Goal: Complete application form

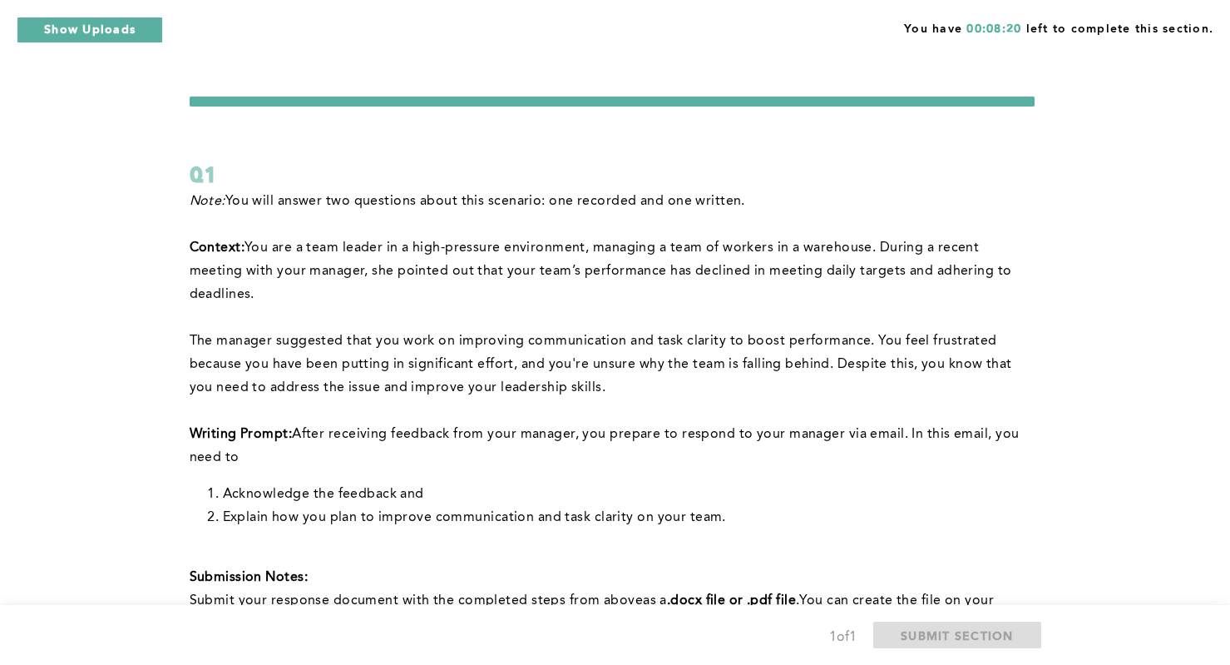
scroll to position [342, 0]
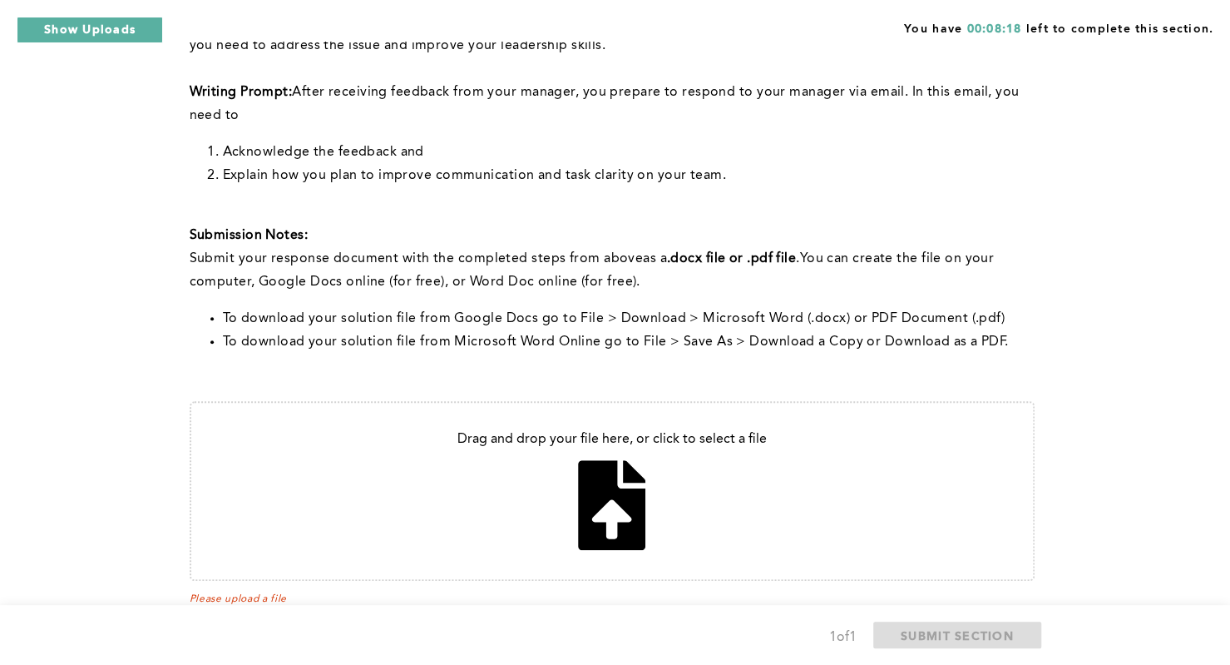
type input "C:\fakepath\improving team performance.docx"
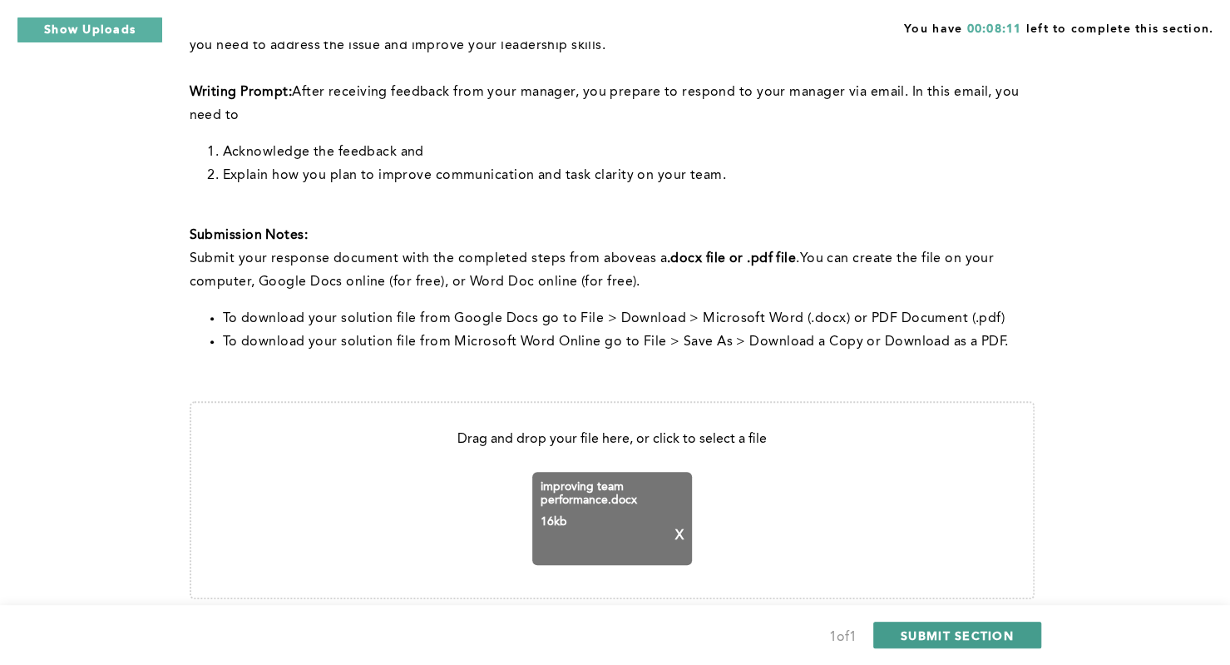
click at [952, 630] on span "SUBMIT SECTION" at bounding box center [957, 635] width 113 height 16
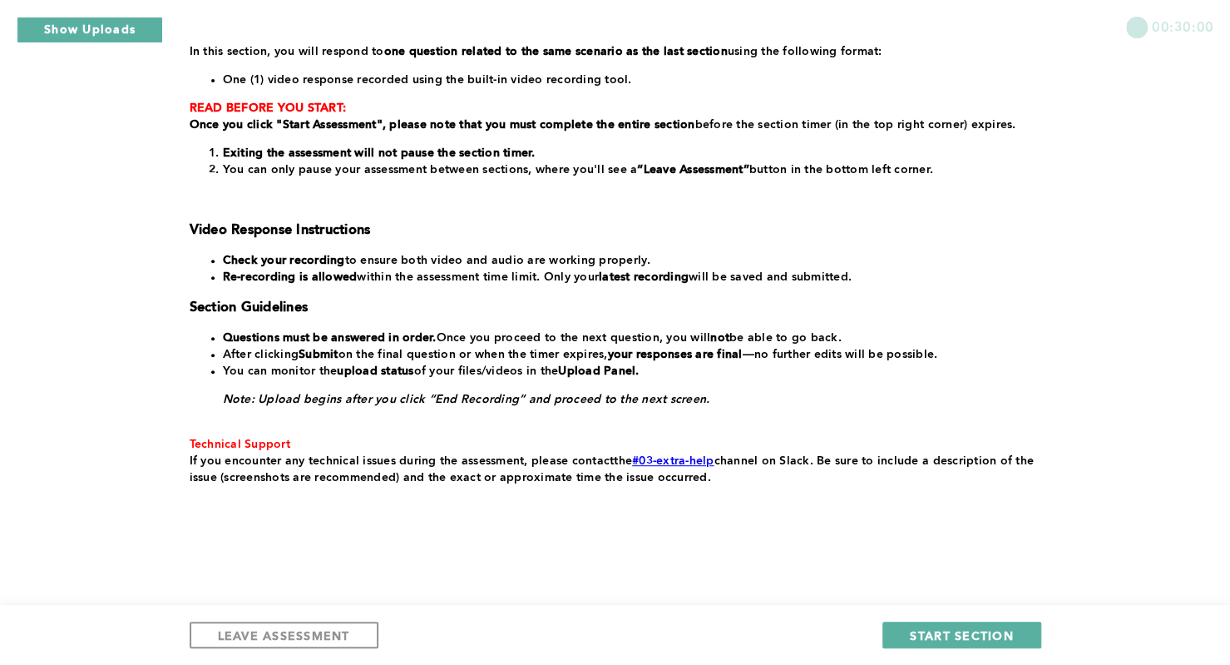
scroll to position [178, 0]
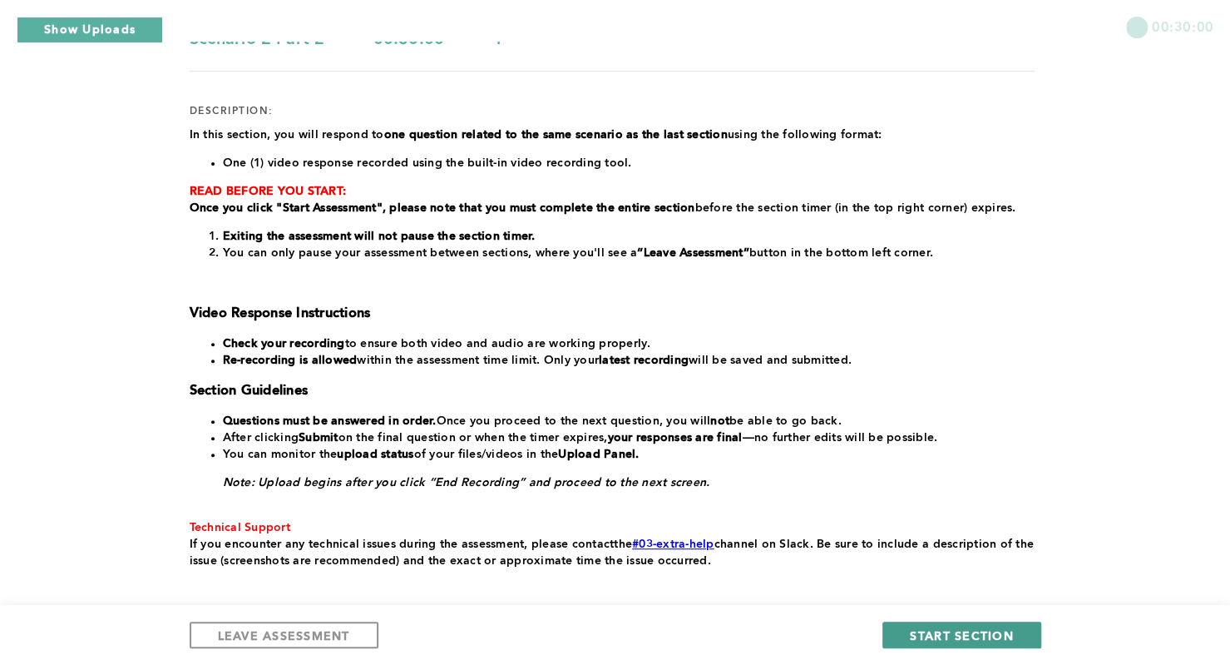
click at [938, 640] on span "START SECTION" at bounding box center [961, 635] width 103 height 16
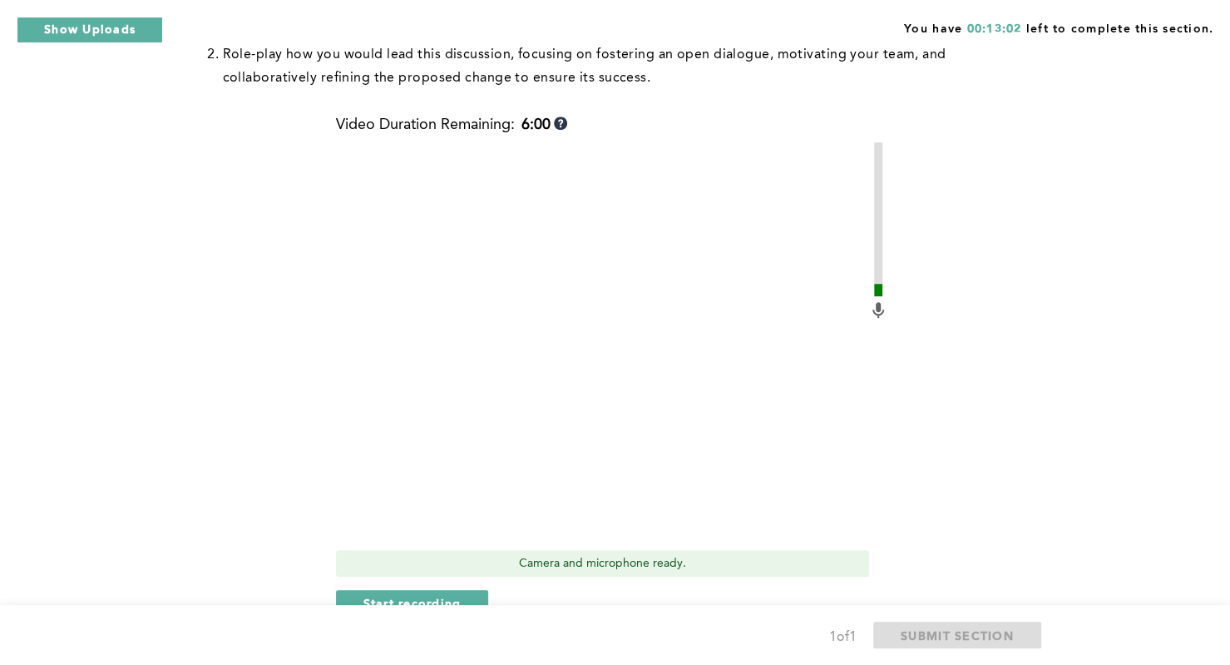
scroll to position [785, 0]
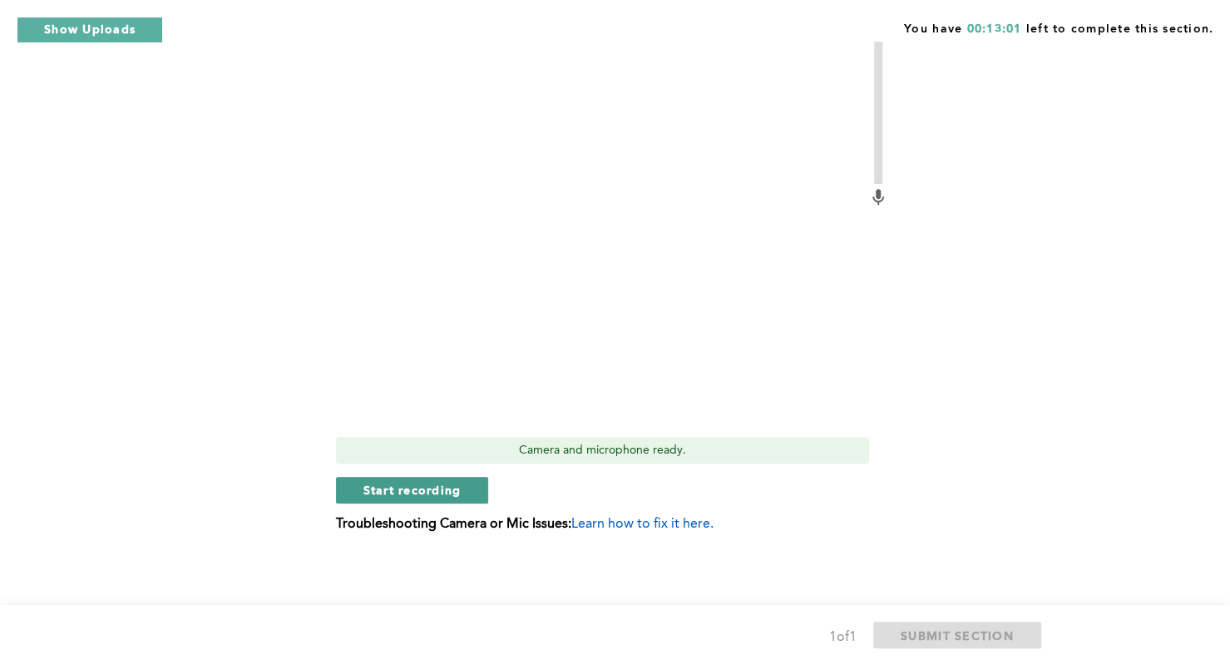
click at [415, 496] on span "Start recording" at bounding box center [413, 490] width 98 height 16
click at [408, 492] on span "Stop recording" at bounding box center [412, 490] width 97 height 16
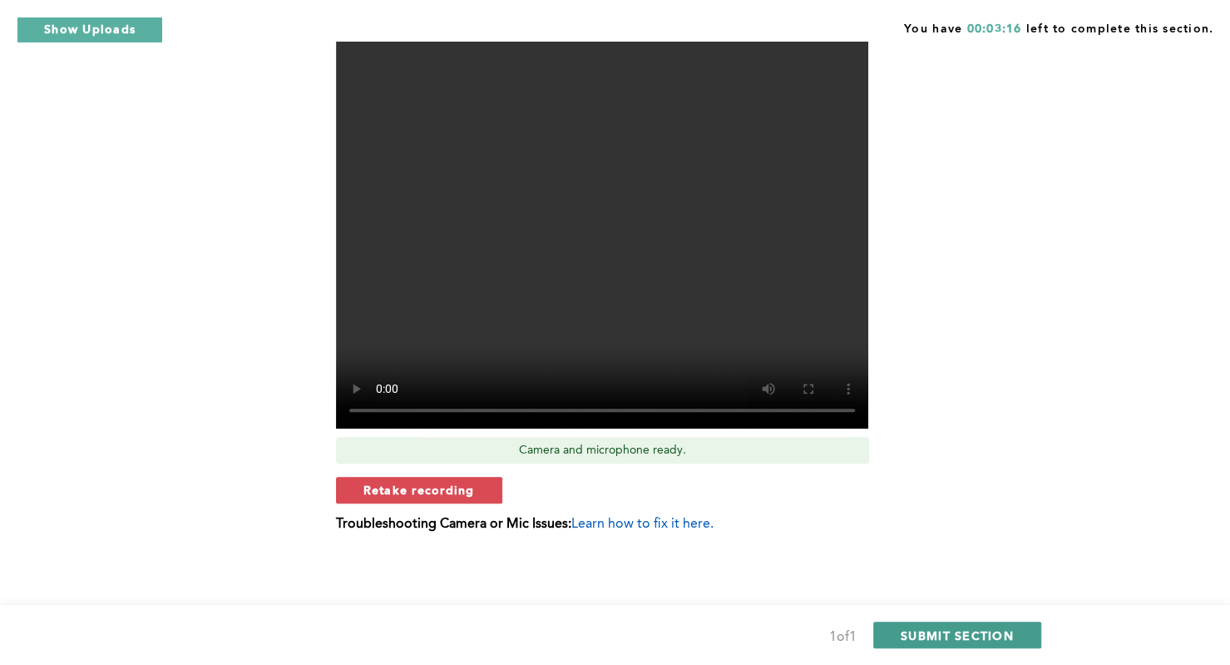
click at [956, 632] on span "SUBMIT SECTION" at bounding box center [957, 635] width 113 height 16
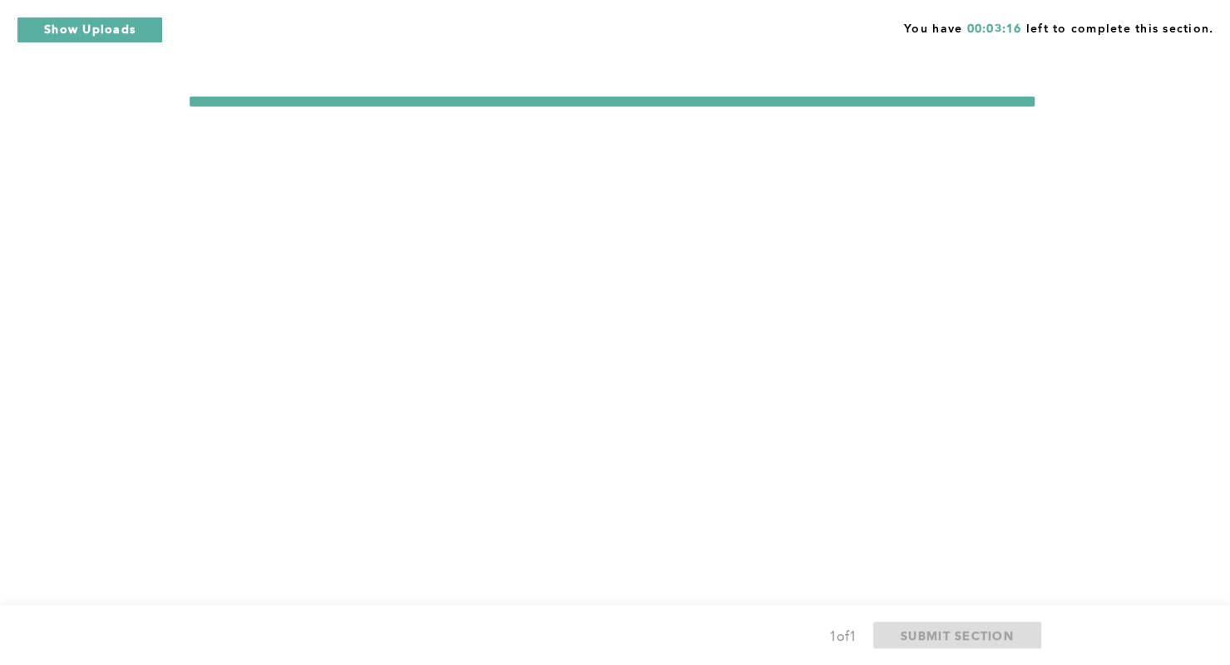
scroll to position [0, 0]
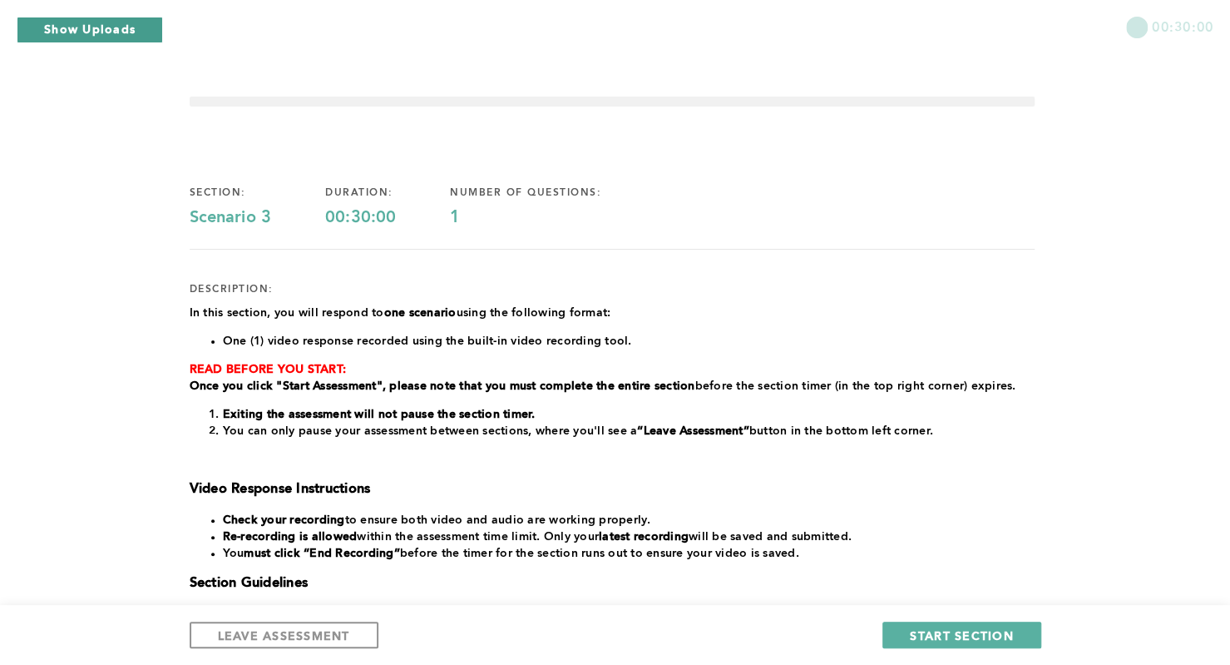
click at [108, 42] on button "Show Uploads" at bounding box center [90, 30] width 146 height 27
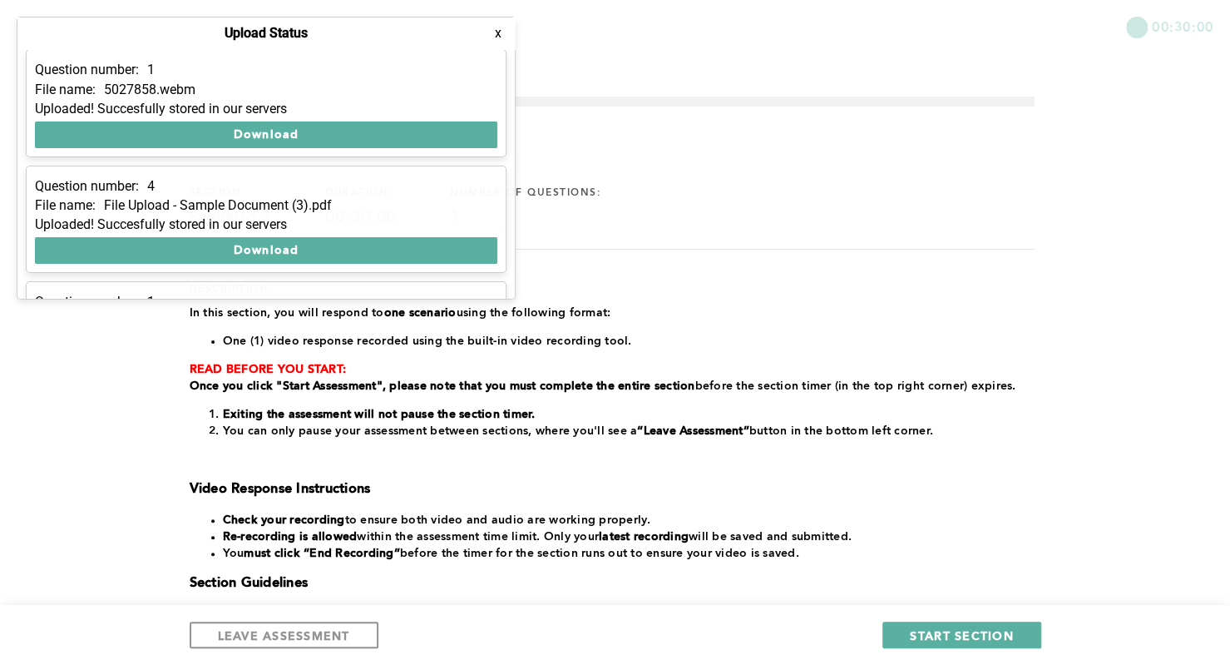
click at [497, 36] on button "x" at bounding box center [498, 33] width 17 height 17
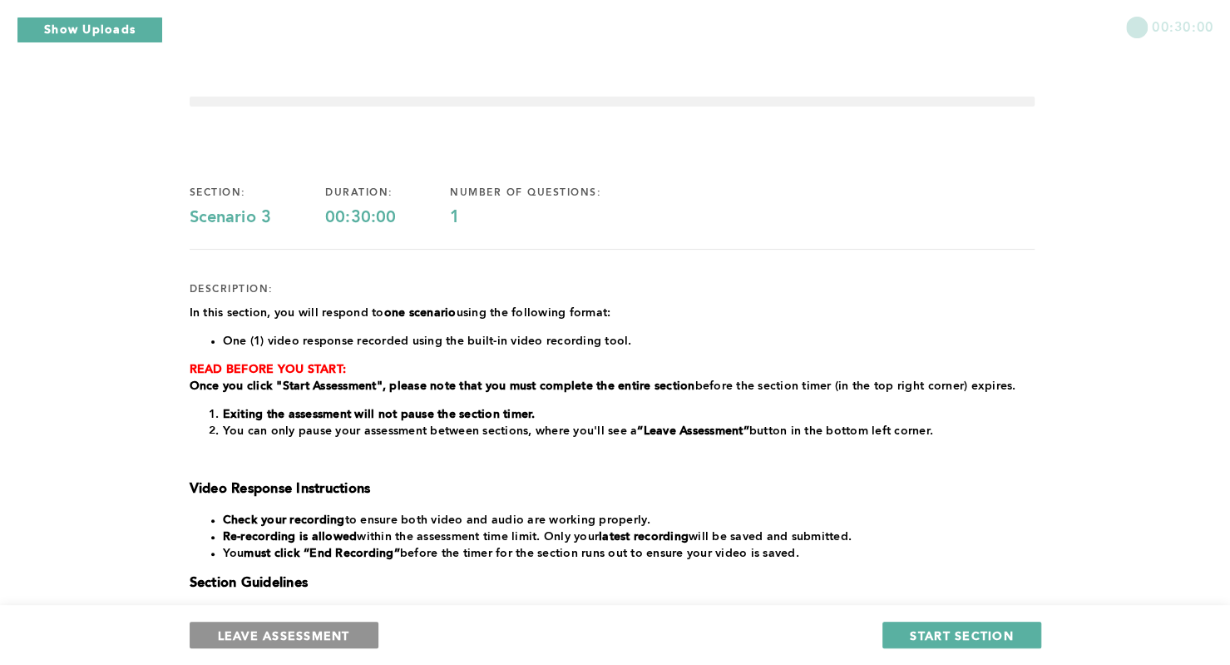
click at [314, 633] on span "LEAVE ASSESSMENT" at bounding box center [284, 635] width 132 height 16
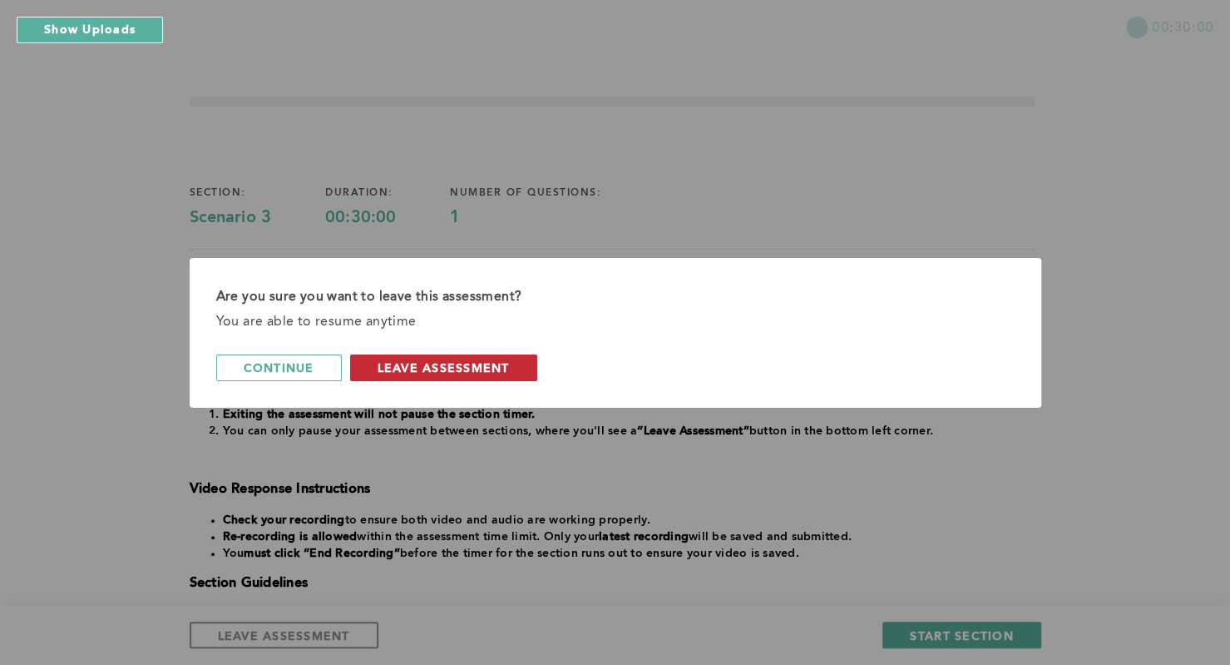
click at [443, 365] on span "leave assessment" at bounding box center [444, 367] width 132 height 16
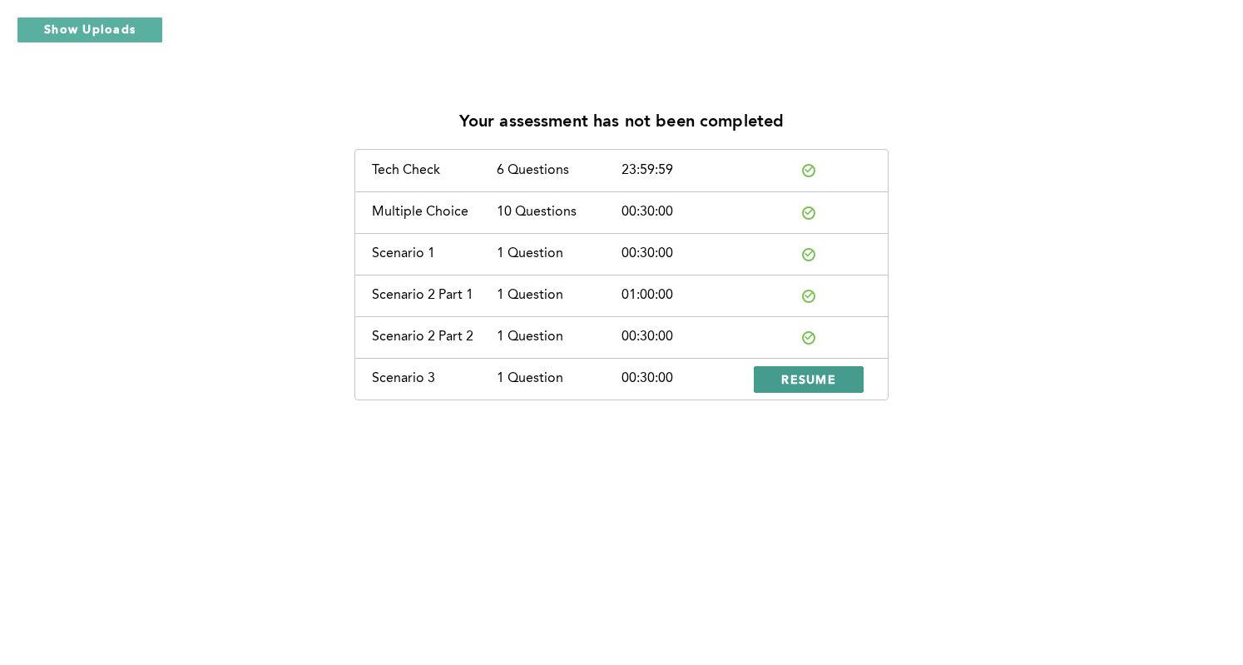
click at [804, 373] on span "RESUME" at bounding box center [808, 379] width 55 height 16
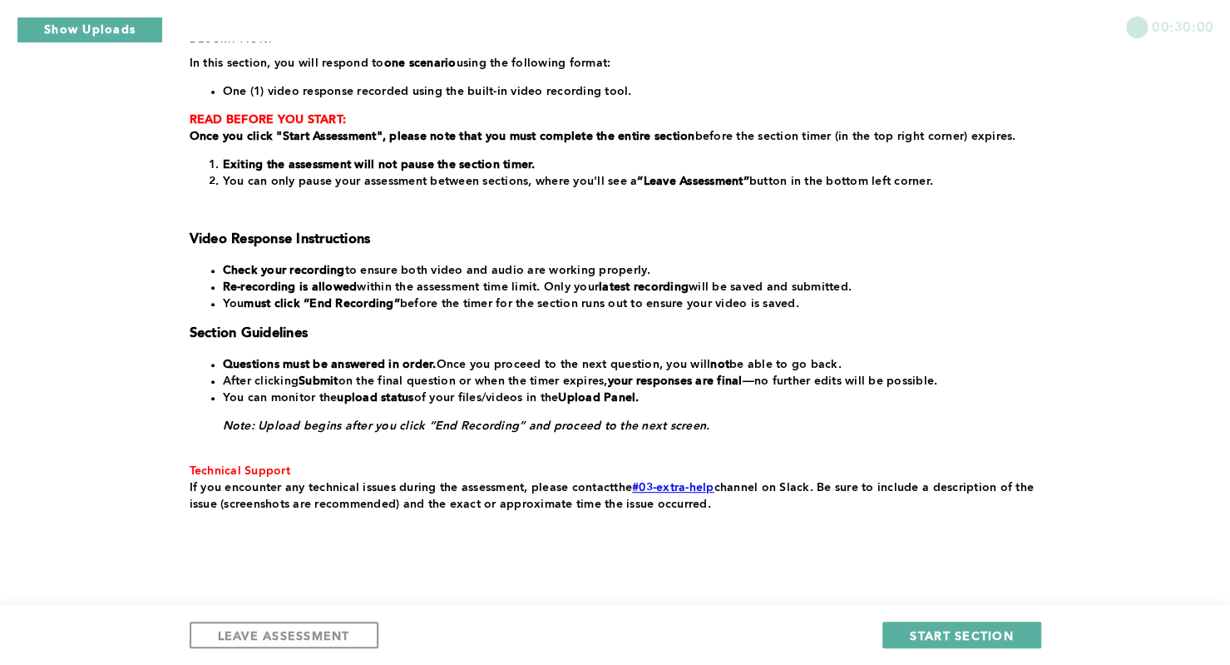
scroll to position [255, 0]
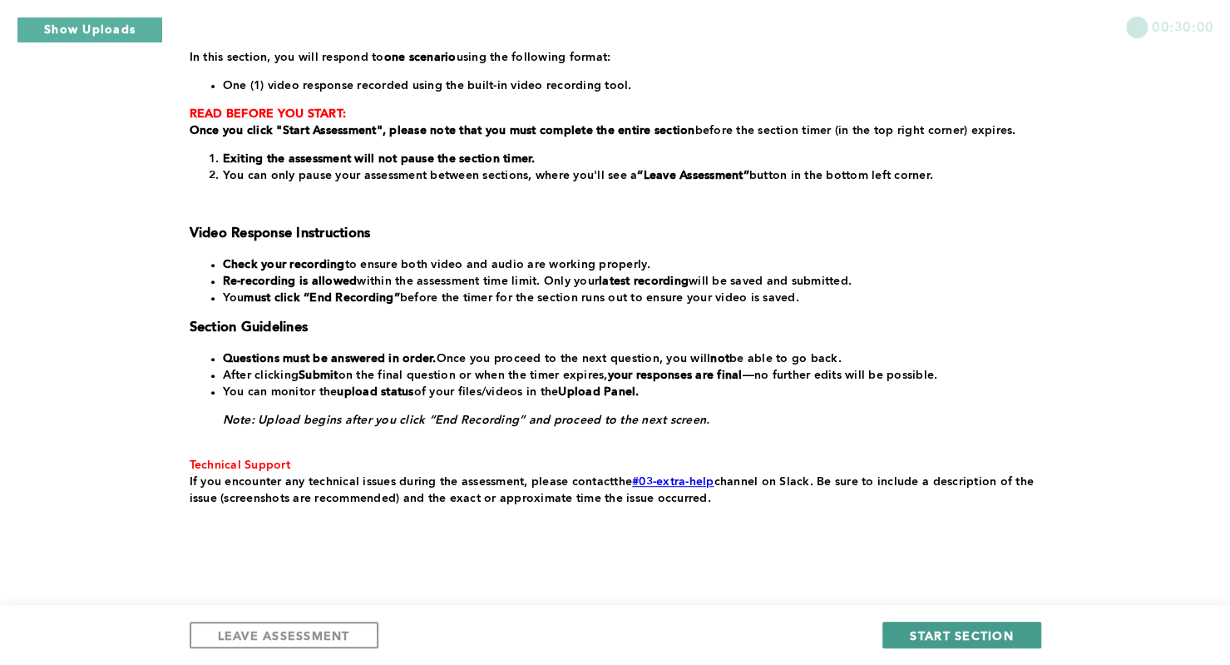
click at [962, 638] on span "START SECTION" at bounding box center [961, 635] width 103 height 16
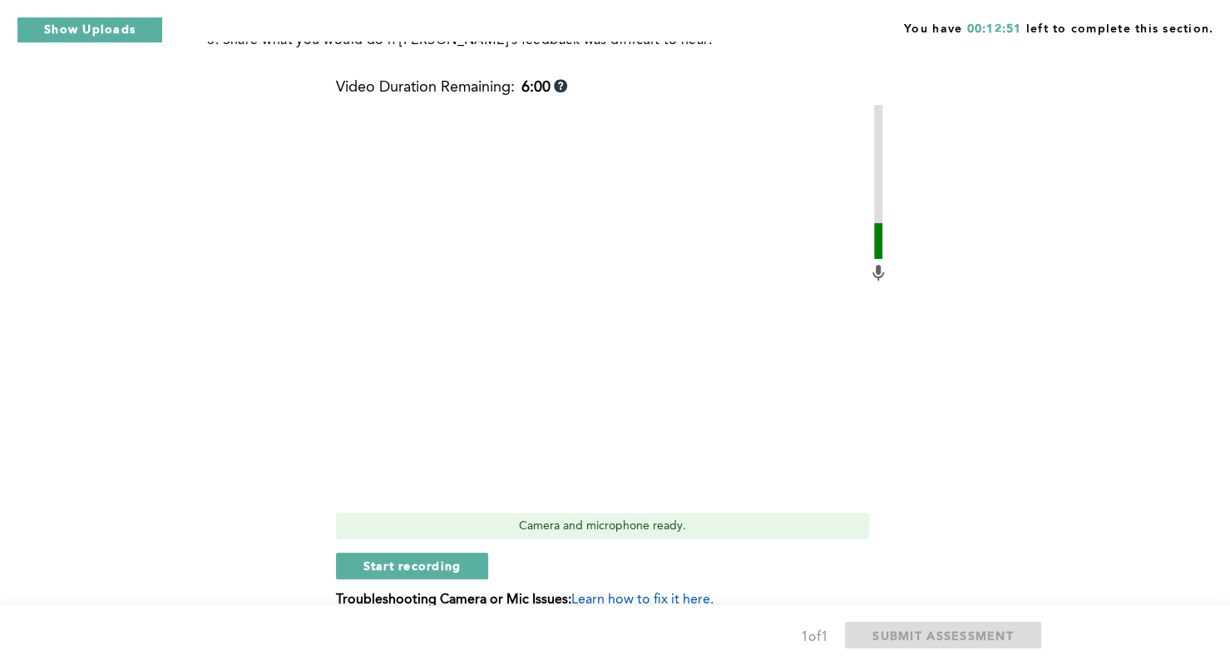
scroll to position [454, 0]
click at [403, 557] on span "Start recording" at bounding box center [413, 565] width 98 height 16
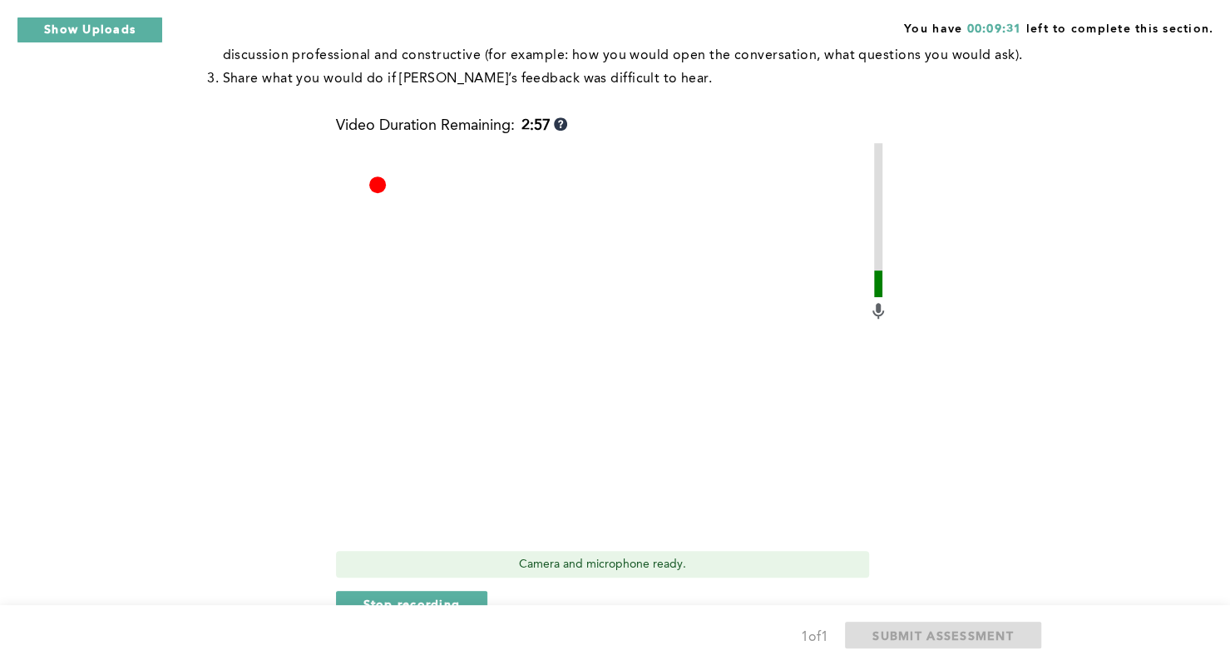
scroll to position [419, 0]
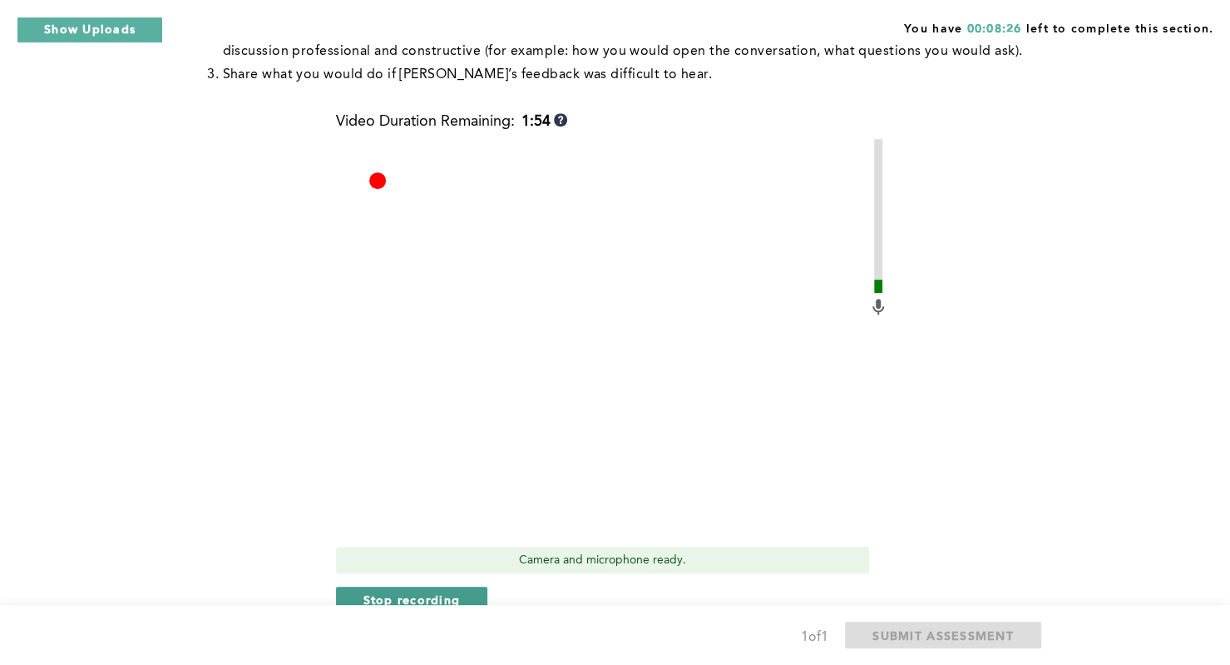
click at [405, 591] on span "Stop recording" at bounding box center [412, 599] width 97 height 16
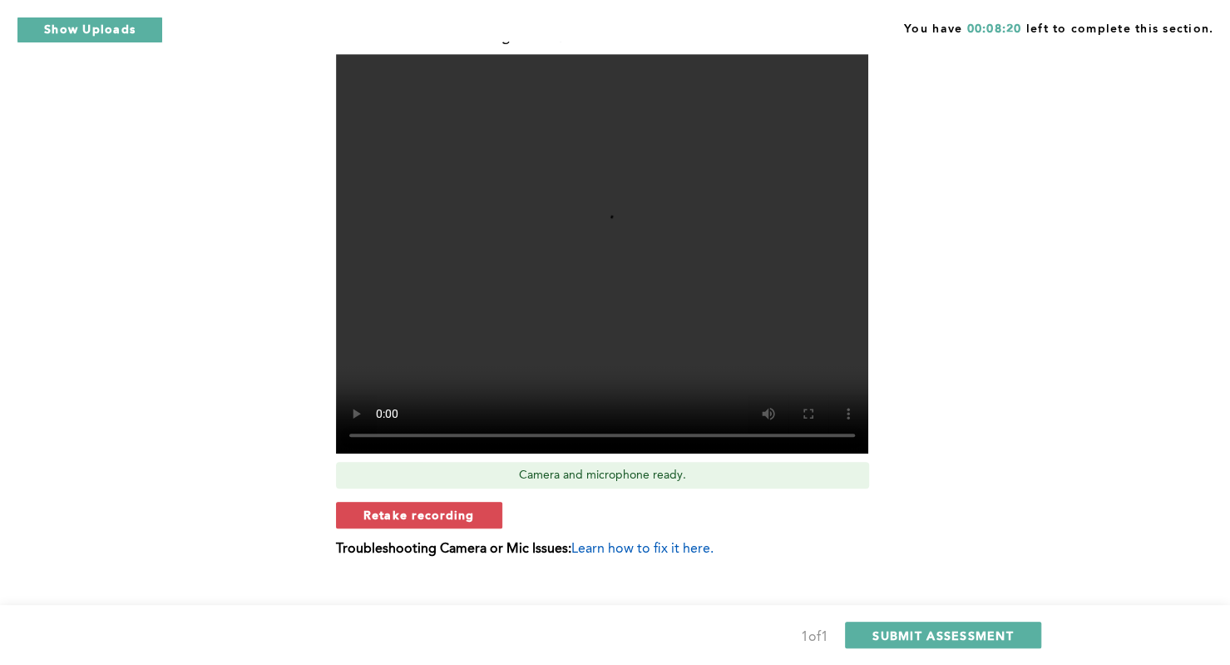
scroll to position [506, 0]
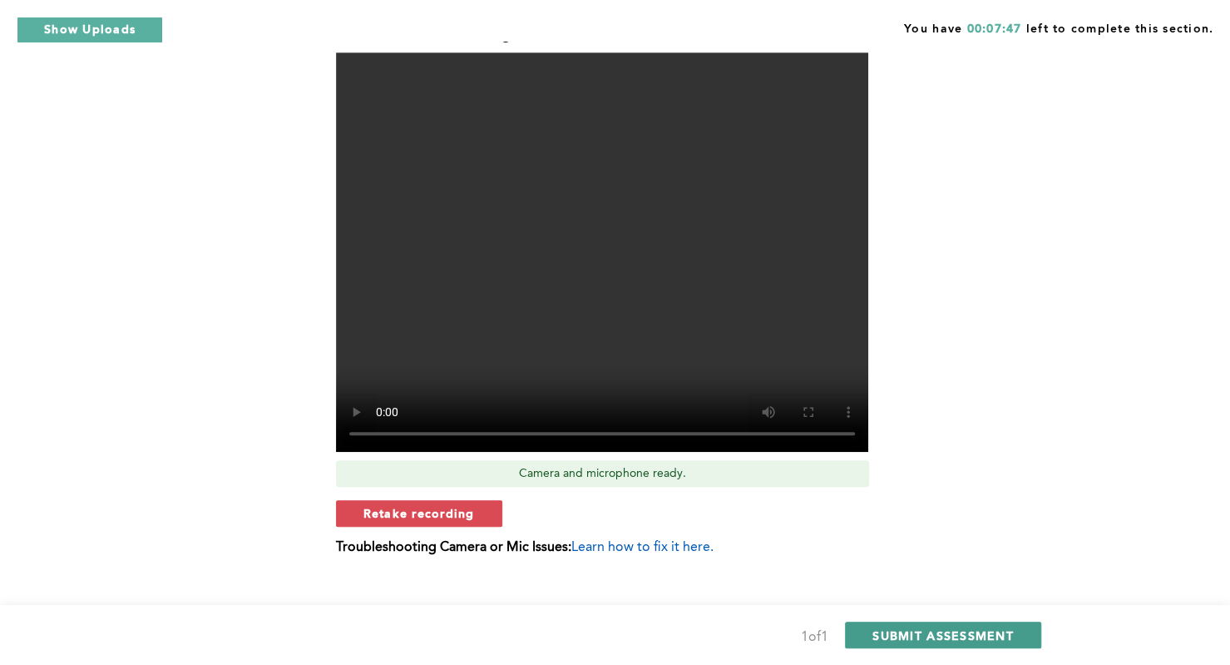
click at [936, 629] on span "SUBMIT ASSESSMENT" at bounding box center [943, 635] width 141 height 16
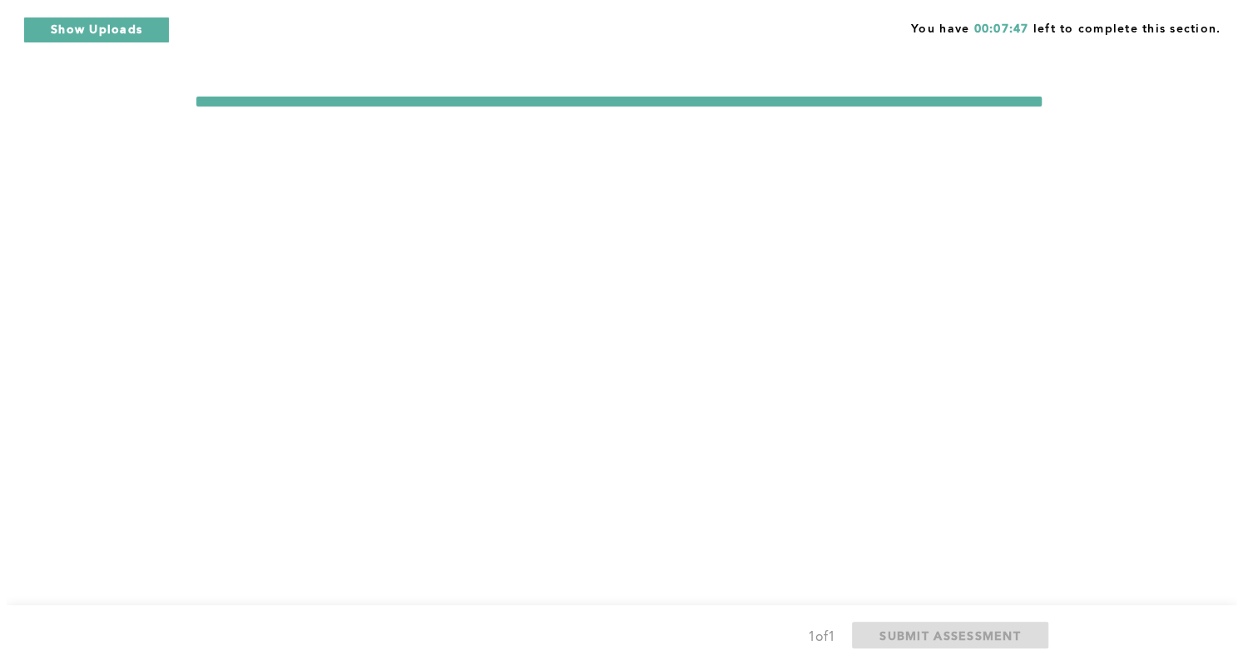
scroll to position [0, 0]
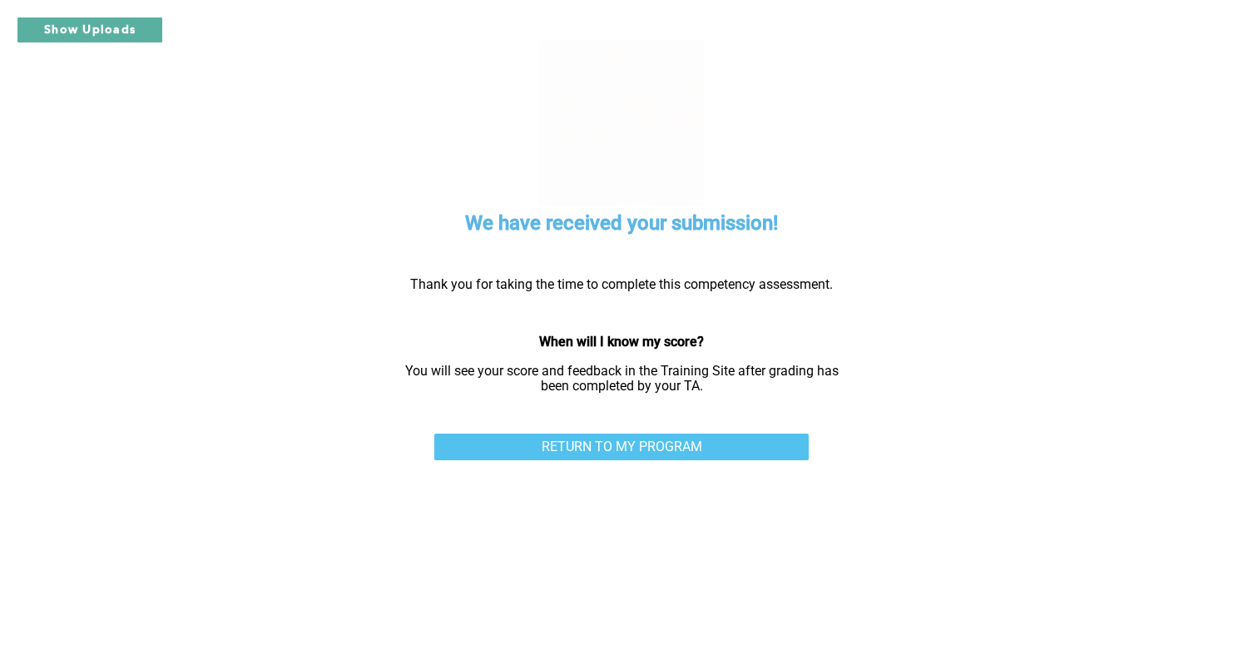
click at [651, 436] on link "RETURN TO MY PROGRAM" at bounding box center [621, 446] width 374 height 27
